Goal: Check status: Check status

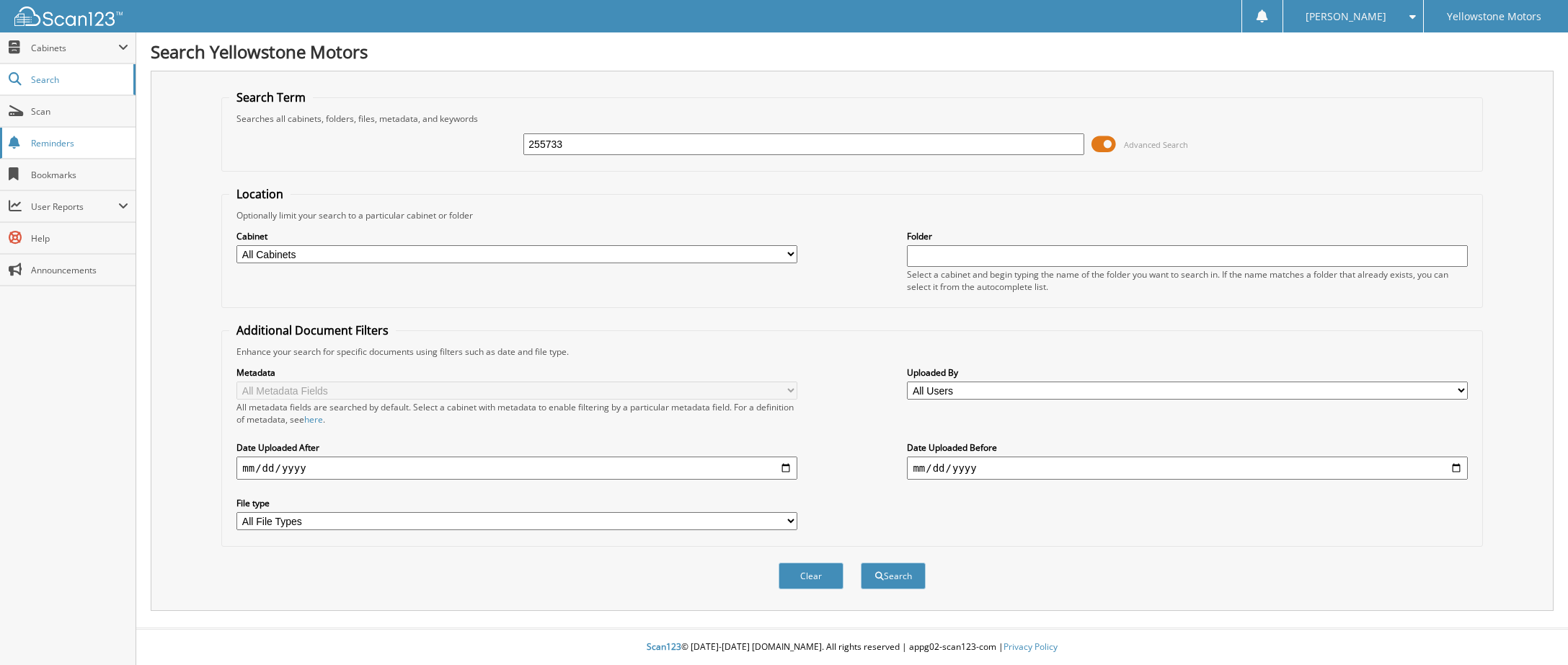
type input "255733"
click at [861, 563] on button "Search" at bounding box center [893, 576] width 65 height 27
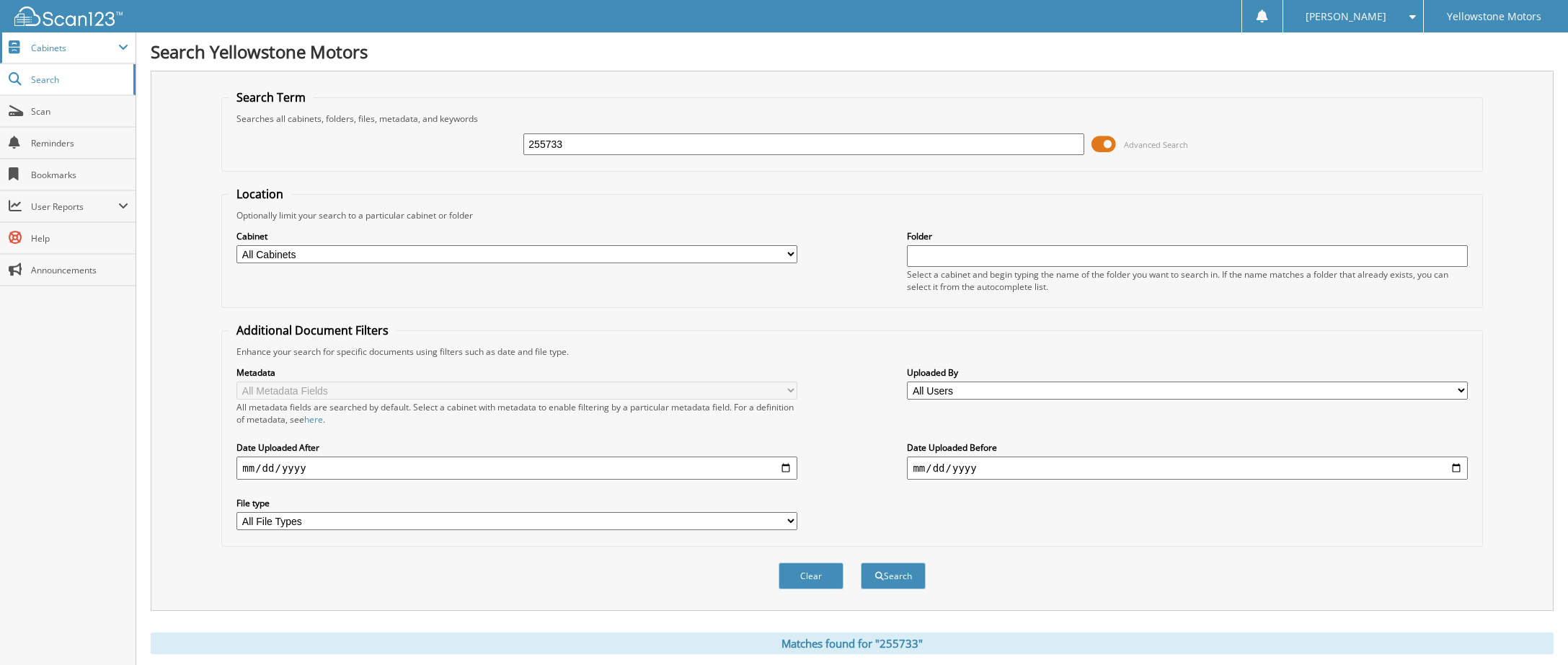
click at [58, 52] on span "Cabinets" at bounding box center [75, 48] width 87 height 12
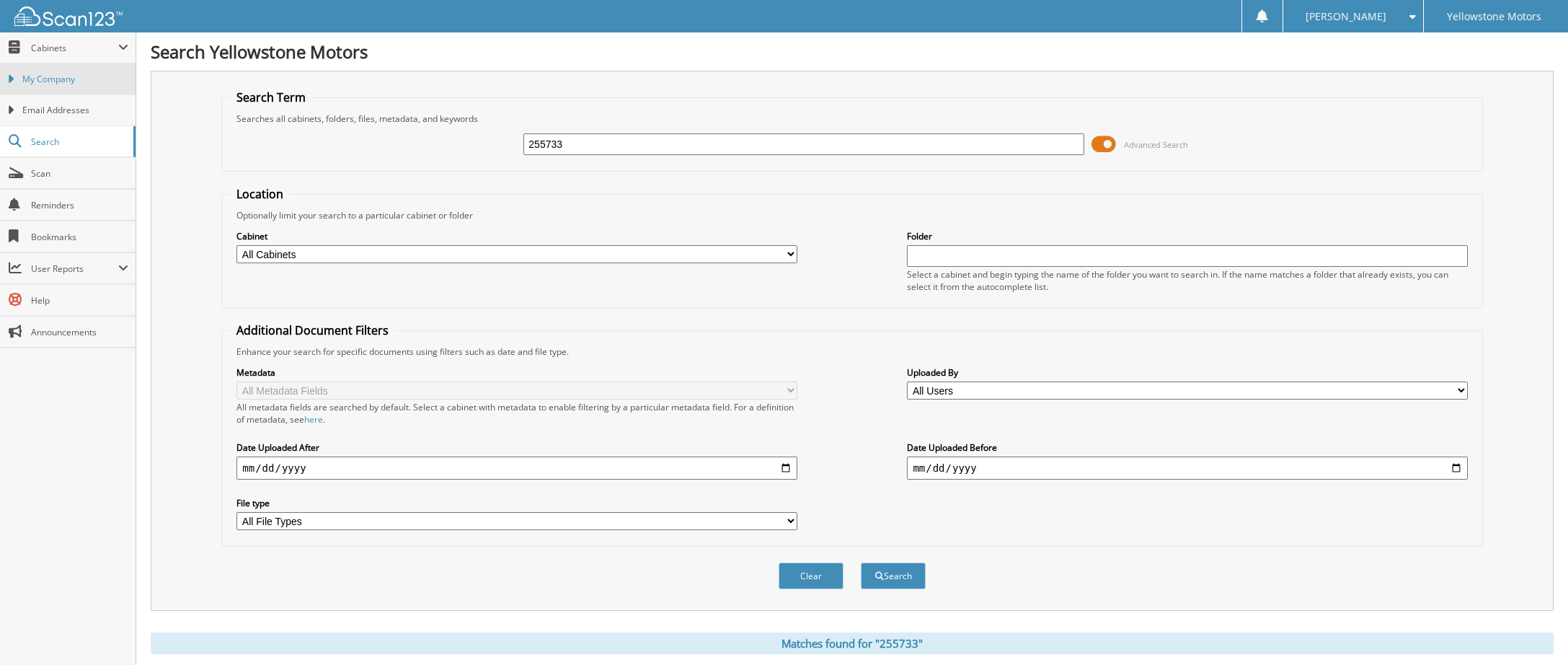
click at [51, 75] on span "My Company" at bounding box center [75, 78] width 106 height 13
